Goal: Task Accomplishment & Management: Manage account settings

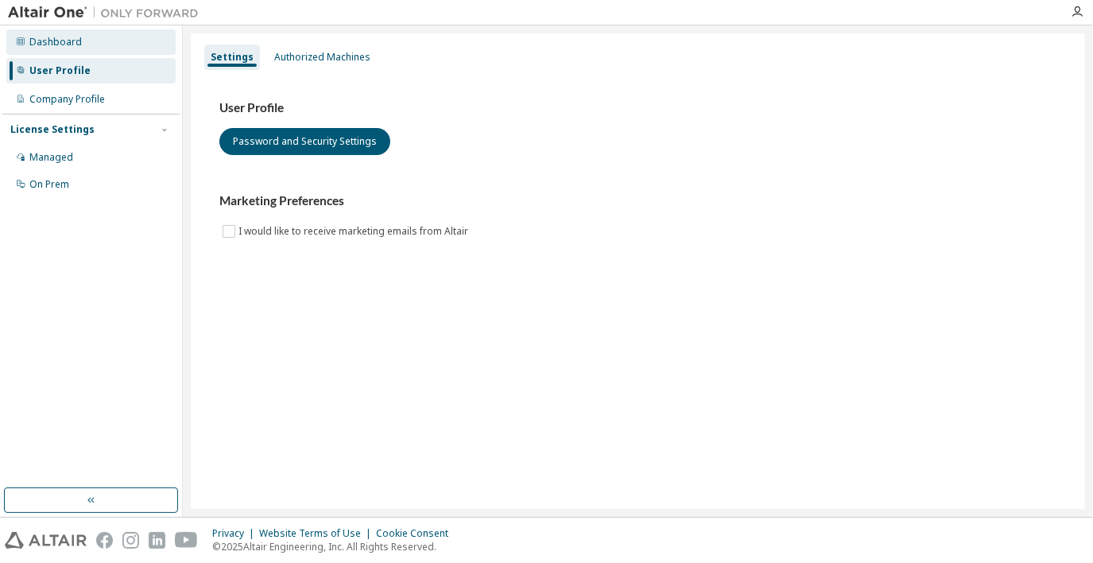
click at [81, 44] on div "Dashboard" at bounding box center [90, 41] width 169 height 25
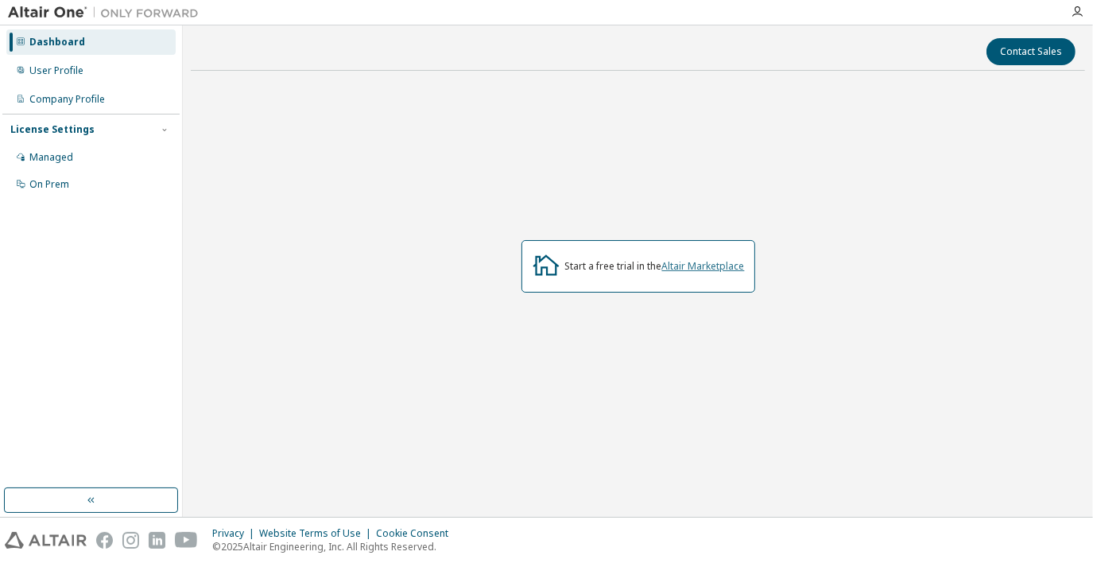
click at [690, 267] on link "Altair Marketplace" at bounding box center [703, 266] width 83 height 14
click at [63, 154] on div "Managed" at bounding box center [51, 157] width 44 height 13
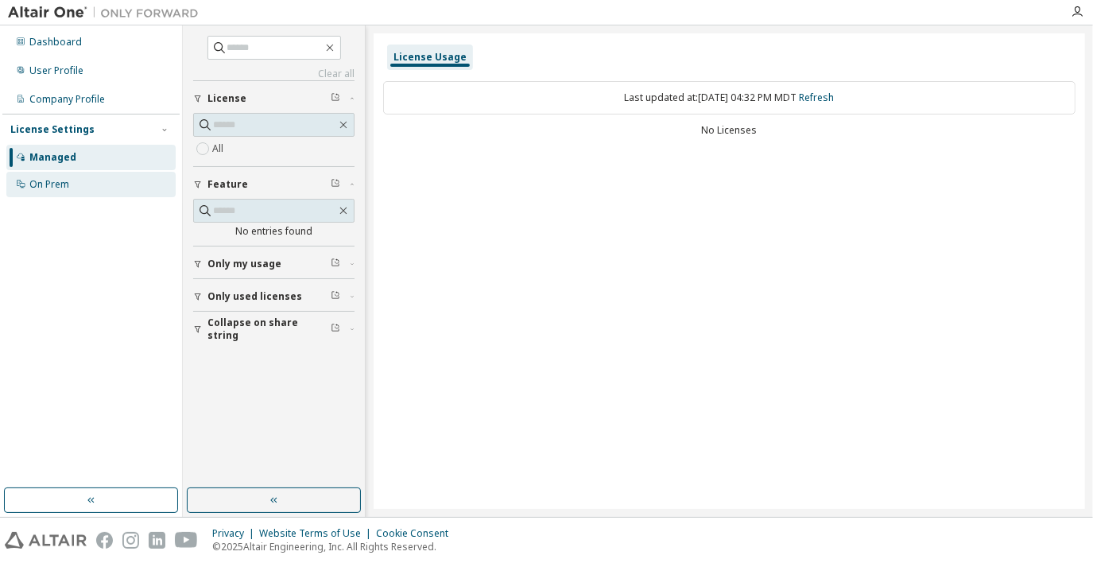
click at [64, 183] on div "On Prem" at bounding box center [49, 184] width 40 height 13
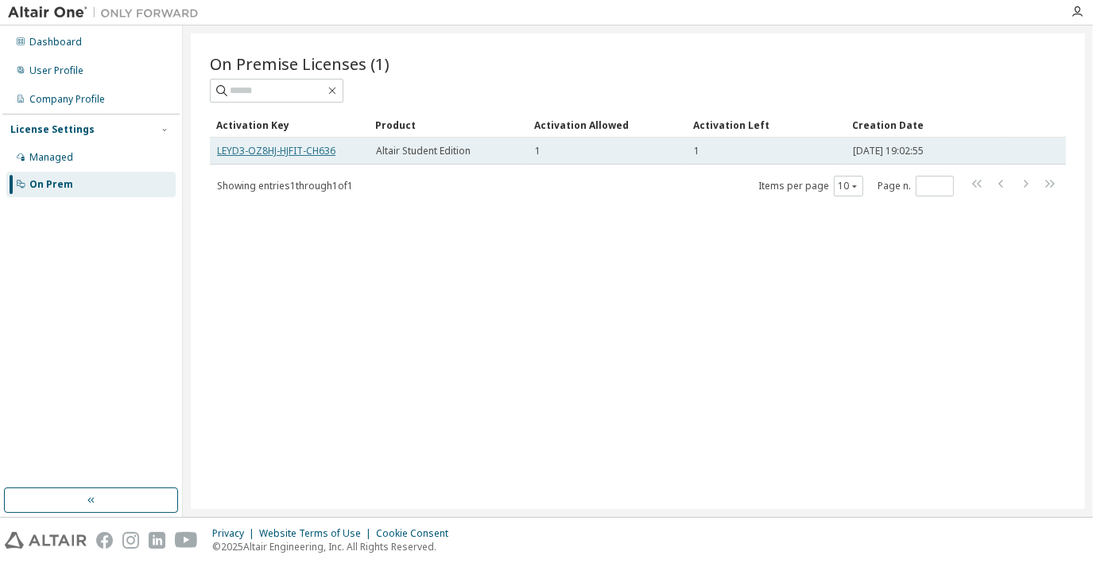
click at [275, 153] on link "LEYD3-OZ8HJ-HJFIT-CH636" at bounding box center [276, 151] width 118 height 14
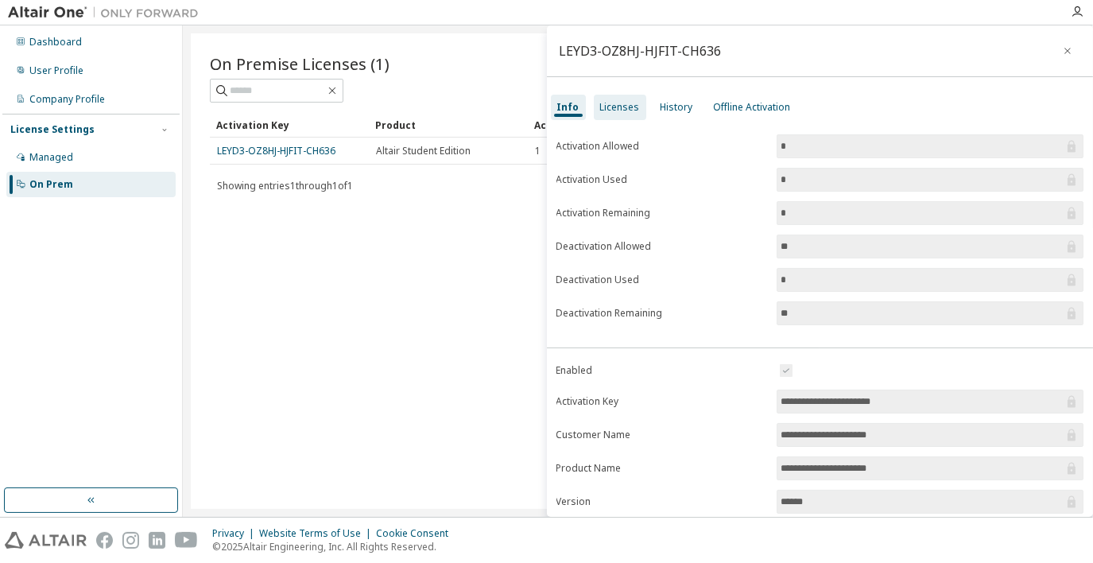
click at [618, 106] on div "Licenses" at bounding box center [620, 107] width 40 height 13
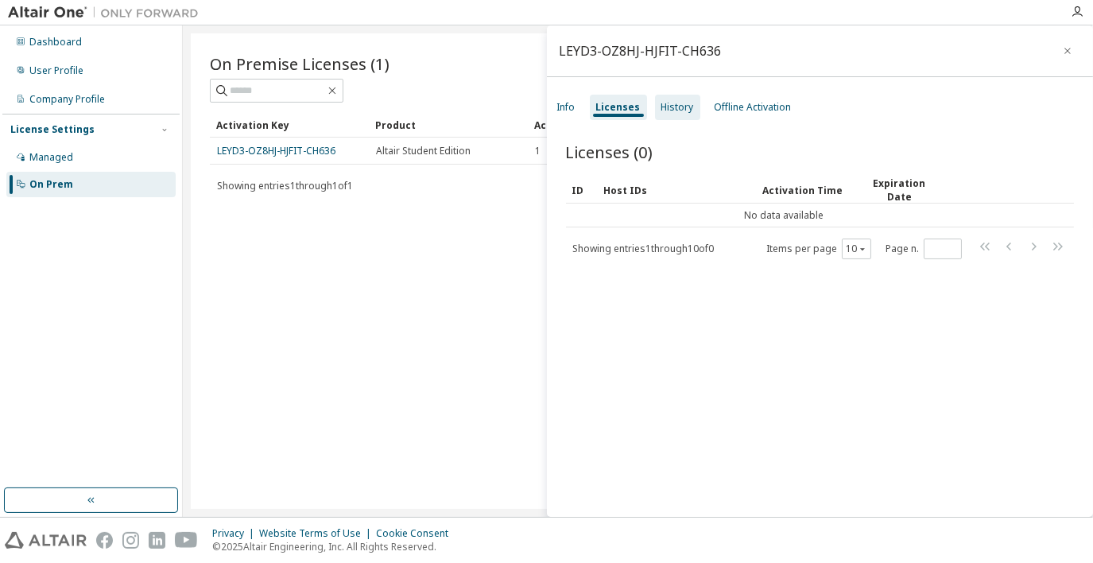
click at [692, 111] on div "History" at bounding box center [677, 107] width 45 height 25
